Goal: Information Seeking & Learning: Learn about a topic

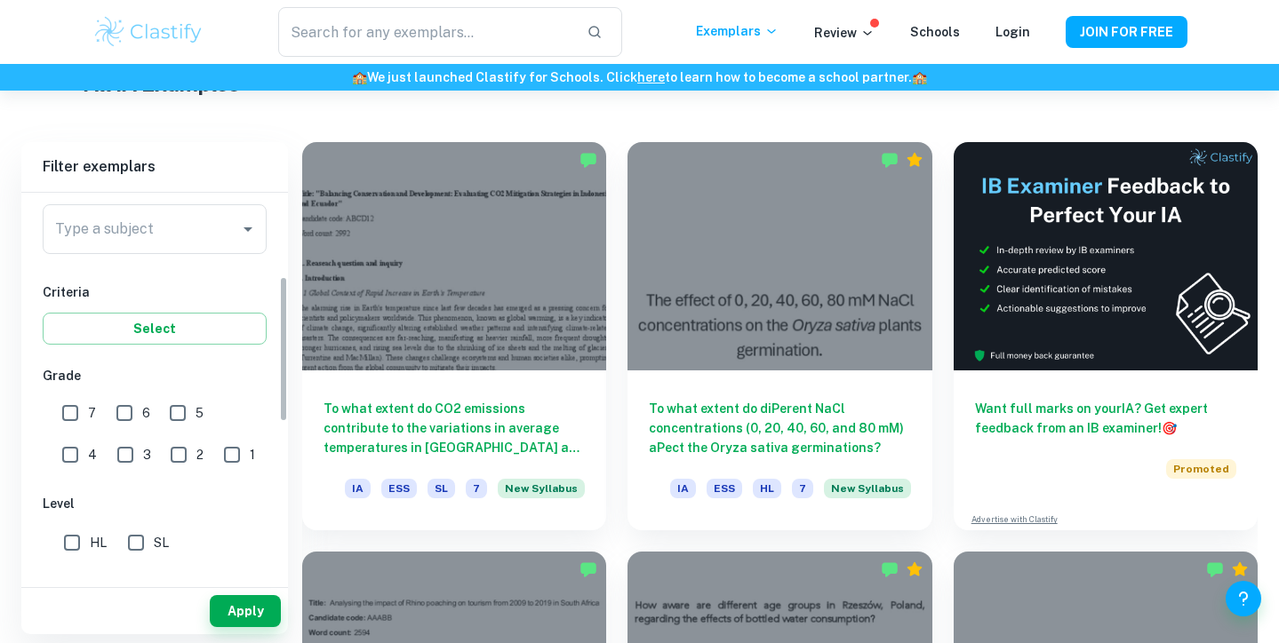
scroll to position [225, 0]
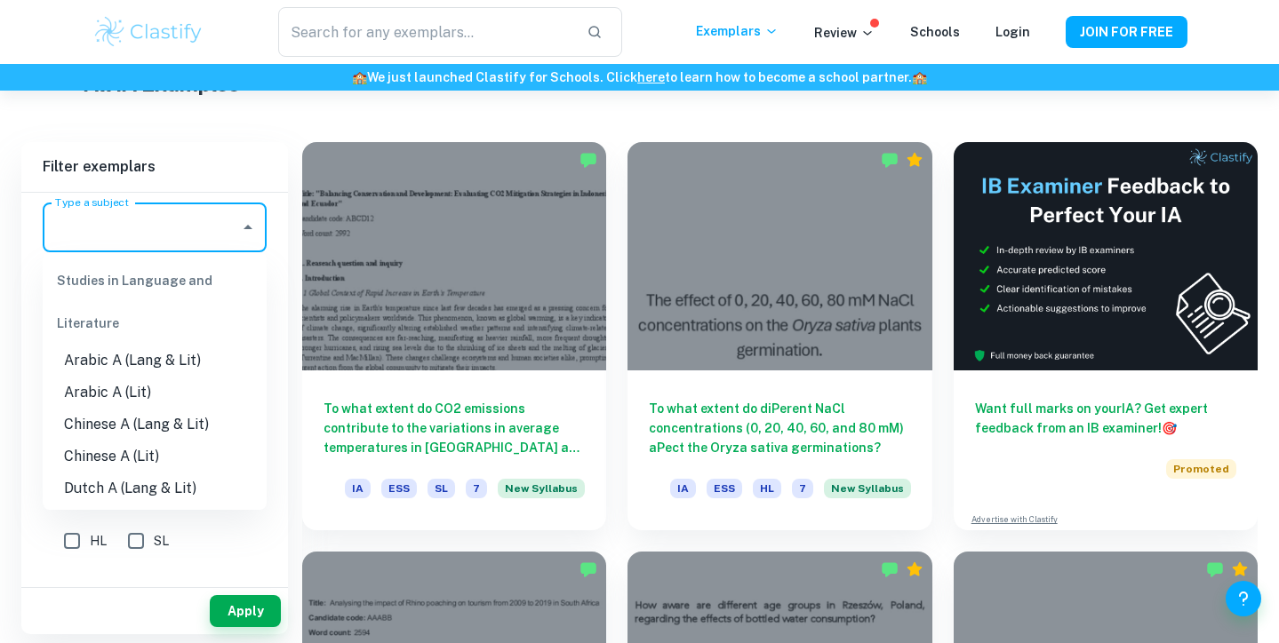
click at [133, 215] on input "Type a subject" at bounding box center [141, 228] width 181 height 34
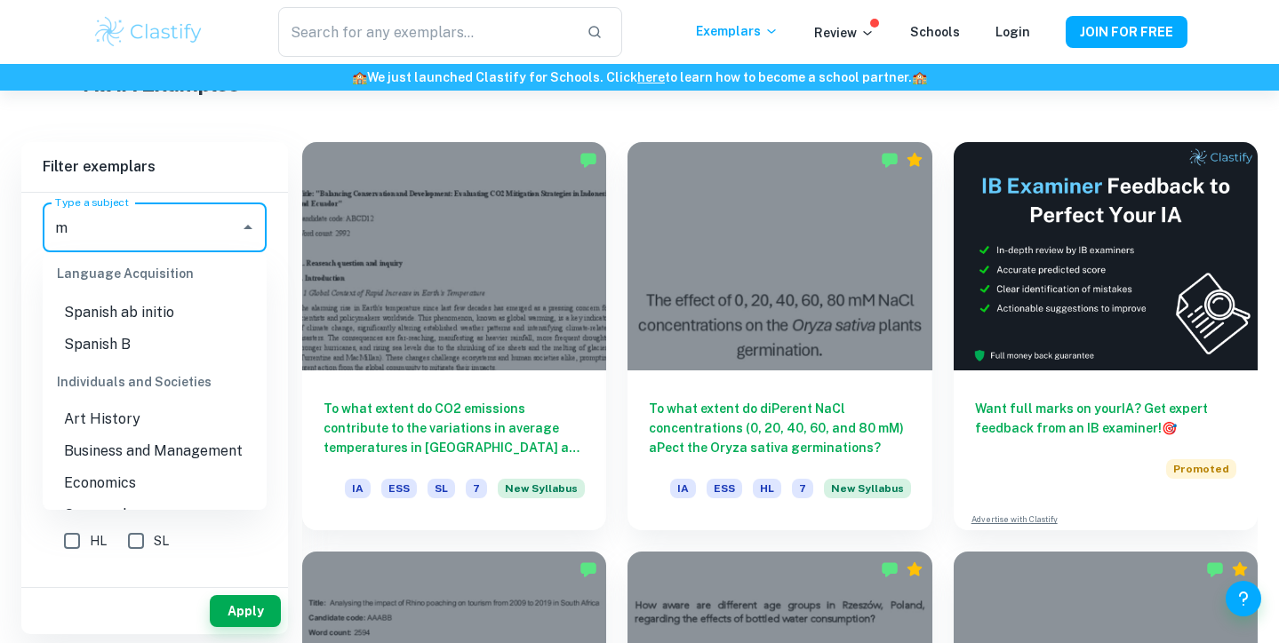
scroll to position [0, 0]
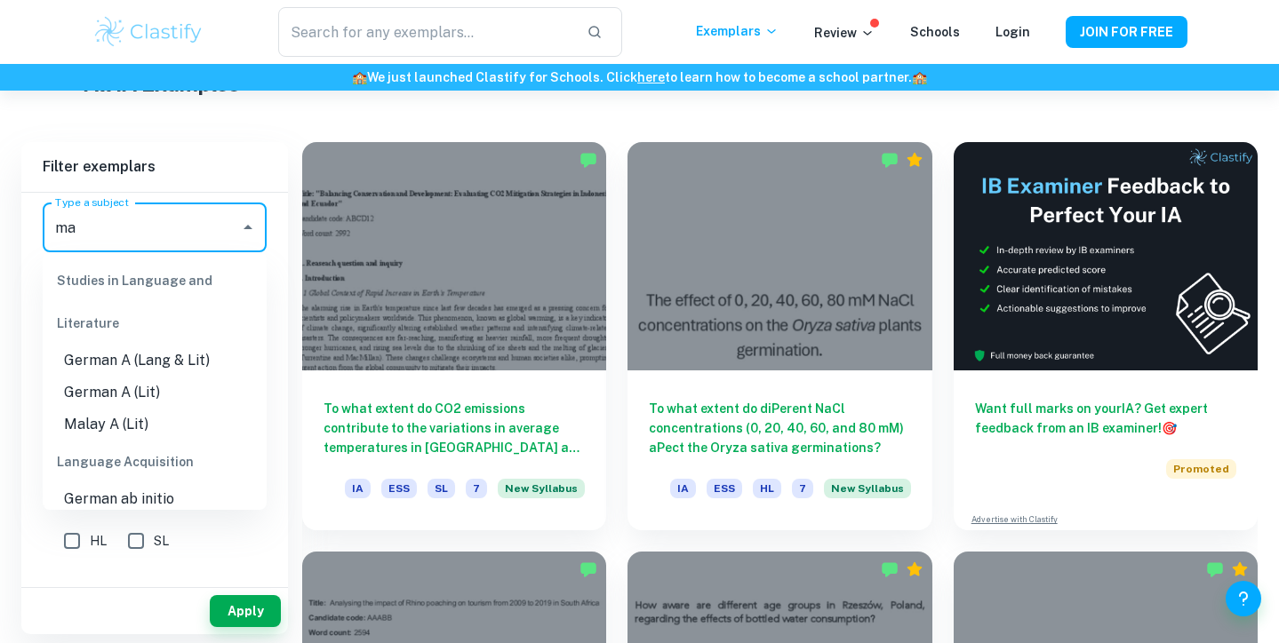
type input "mat"
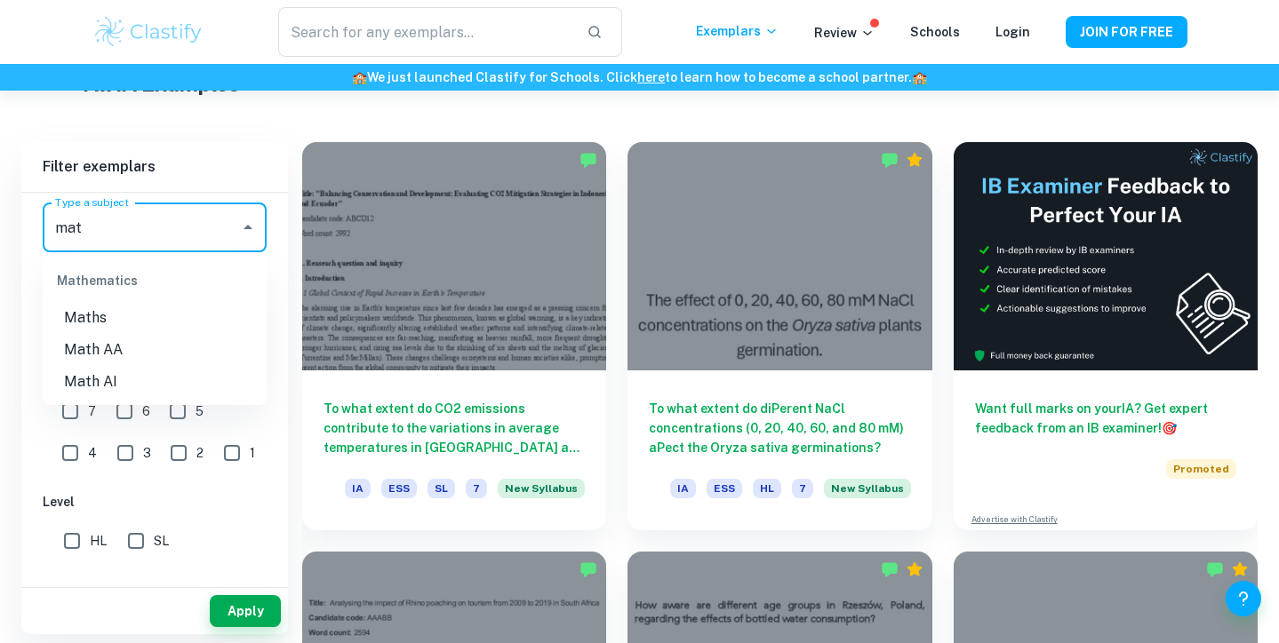
click at [82, 340] on li "Math AA" at bounding box center [155, 350] width 224 height 32
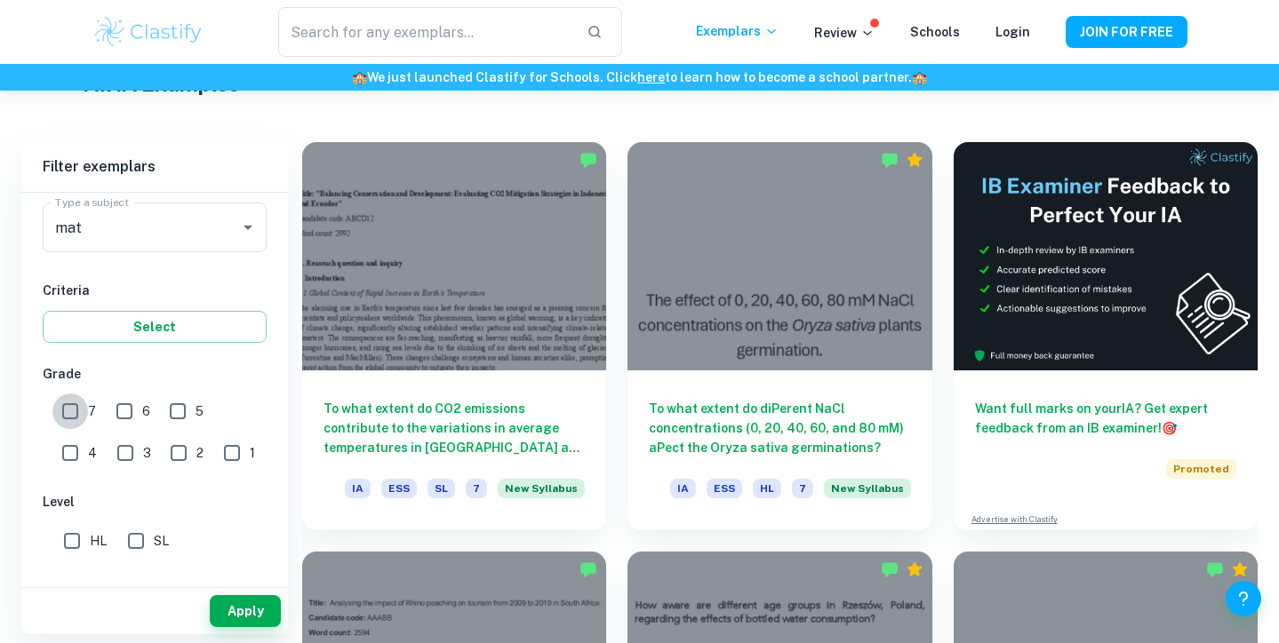
click at [69, 416] on input "7" at bounding box center [70, 412] width 36 height 36
checkbox input "true"
click at [247, 614] on button "Apply" at bounding box center [245, 611] width 71 height 32
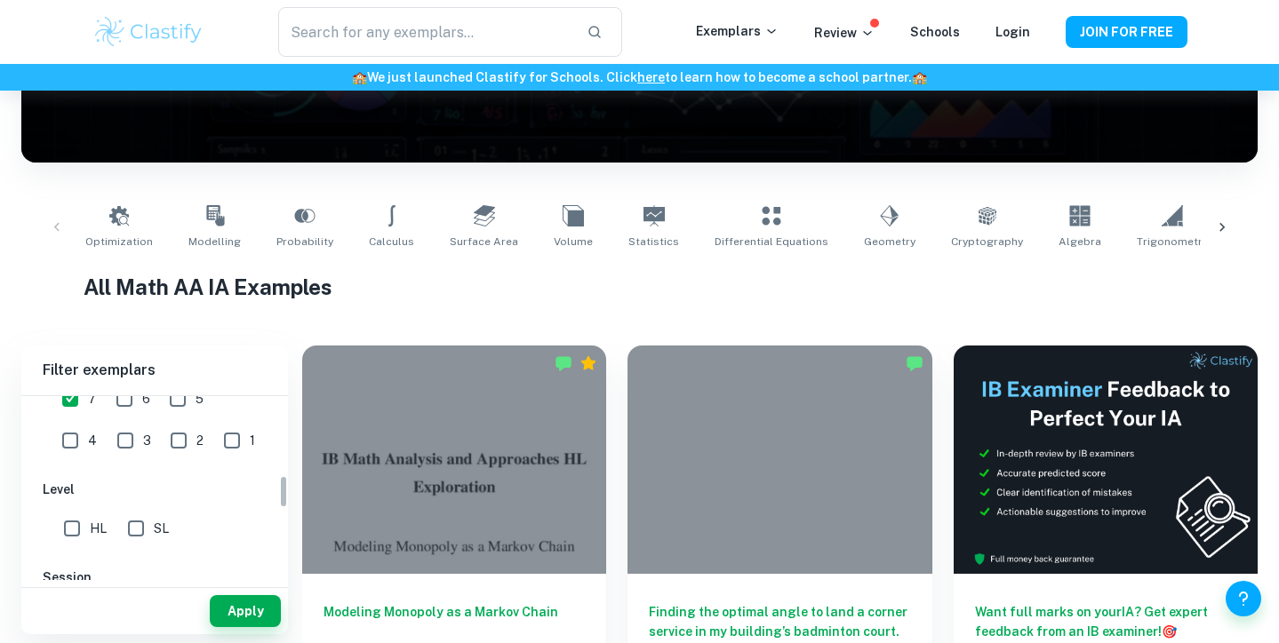
scroll to position [443, 0]
click at [129, 527] on input "SL" at bounding box center [136, 527] width 36 height 36
checkbox input "true"
click at [238, 609] on button "Apply" at bounding box center [245, 611] width 71 height 32
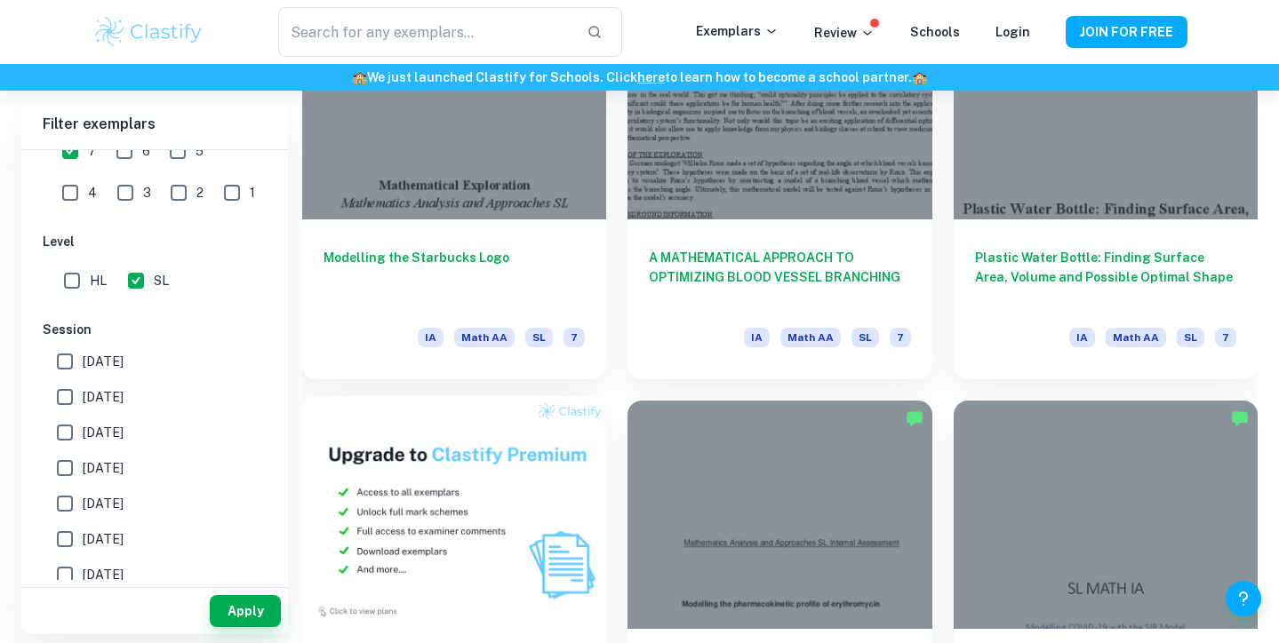
scroll to position [1008, 0]
